Goal: Task Accomplishment & Management: Complete application form

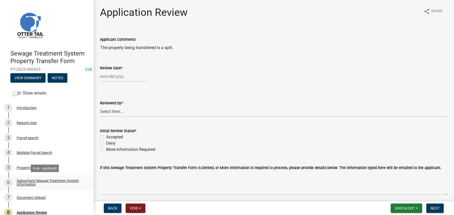
click at [46, 181] on div "Subsurface Sewage Treatment System Information" at bounding box center [51, 182] width 69 height 7
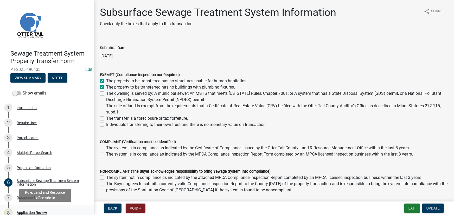
click at [38, 213] on div "Application Review" at bounding box center [32, 213] width 30 height 4
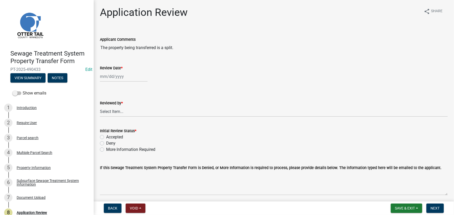
select select "10"
select select "2025"
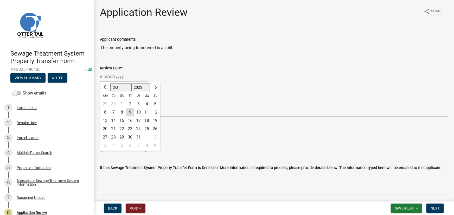
click at [117, 76] on div "Jan Feb Mar Apr May Jun Jul Aug Sep Oct Nov Dec 1525 1526 1527 1528 1529 1530 1…" at bounding box center [124, 76] width 48 height 11
click at [130, 115] on div "9" at bounding box center [130, 112] width 8 height 8
type input "10/09/2025"
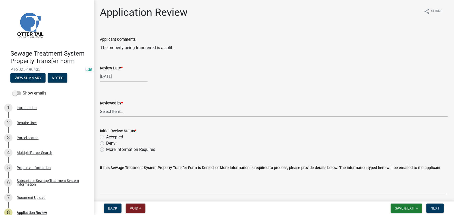
click at [129, 116] on select "Select Item... Alexis Newark Amy Busko Andrea Perales Brittany Tollefson Christ…" at bounding box center [274, 111] width 348 height 11
click at [100, 106] on select "Select Item... Alexis Newark Amy Busko Andrea Perales Brittany Tollefson Christ…" at bounding box center [274, 111] width 348 height 11
select select "190fd4c8-42ef-492b-a4a0-a0213555944c"
click at [116, 135] on label "Accepted" at bounding box center [114, 137] width 17 height 6
click at [110, 135] on input "Accepted" at bounding box center [107, 135] width 3 height 3
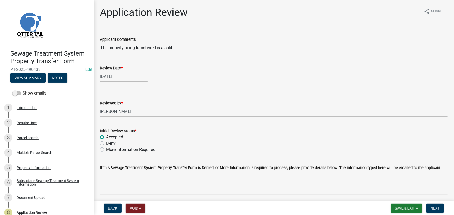
radio input "true"
click at [432, 206] on button "Next" at bounding box center [434, 208] width 17 height 9
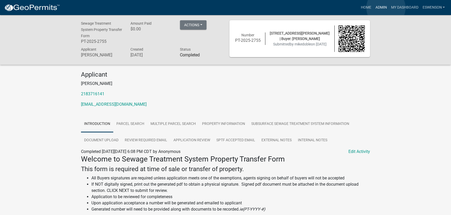
click at [386, 8] on link "Admin" at bounding box center [381, 8] width 16 height 10
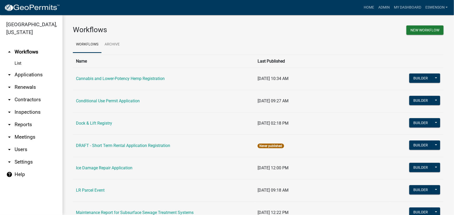
click at [43, 77] on link "arrow_drop_down Applications" at bounding box center [31, 75] width 62 height 12
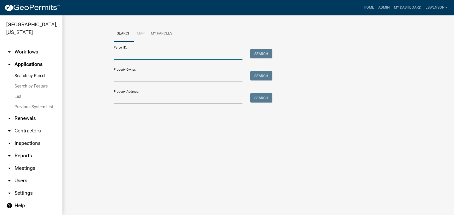
click at [146, 59] on input "Parcel ID:" at bounding box center [178, 54] width 129 height 11
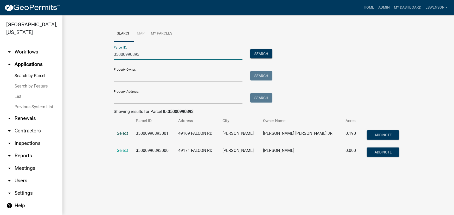
type input "35000990393"
click at [126, 135] on span "Select" at bounding box center [122, 133] width 11 height 5
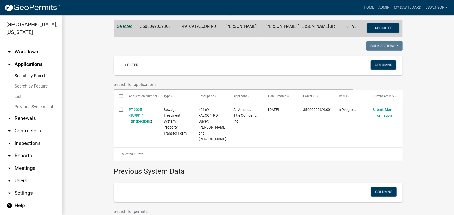
scroll to position [118, 0]
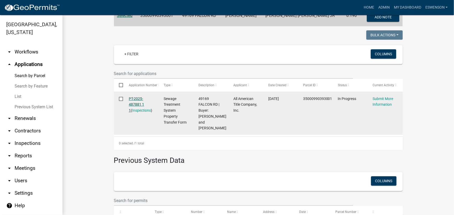
click at [135, 102] on link "PT-2025-487881 1 1" at bounding box center [136, 105] width 15 height 16
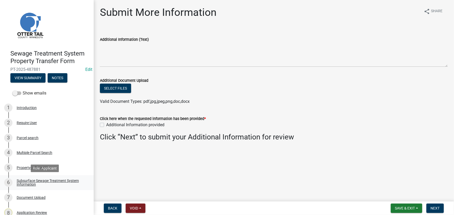
click at [37, 180] on div "Subsurface Sewage Treatment System Information" at bounding box center [51, 182] width 69 height 7
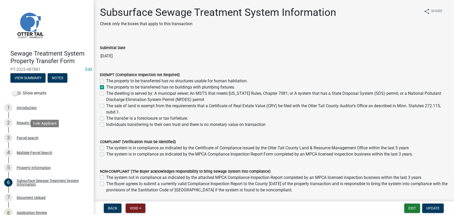
drag, startPoint x: 26, startPoint y: 138, endPoint x: 131, endPoint y: 141, distance: 104.9
click at [26, 138] on div "Parcel search" at bounding box center [28, 138] width 22 height 4
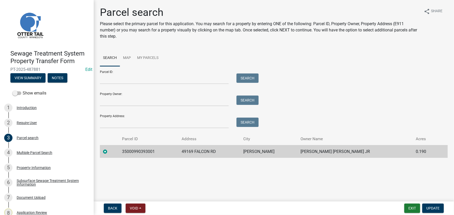
click at [145, 149] on td "35000990393001" at bounding box center [149, 151] width 60 height 13
copy td "35000990393001"
